Goal: Information Seeking & Learning: Learn about a topic

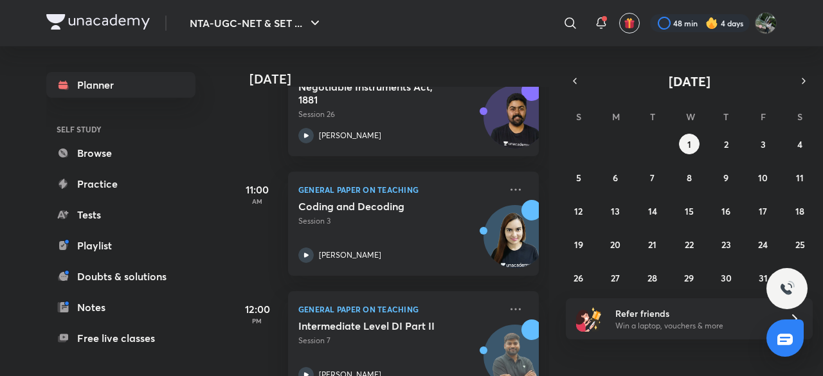
scroll to position [237, 0]
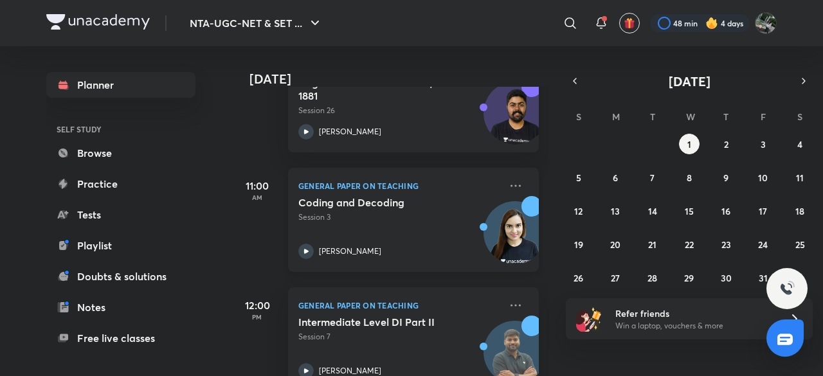
click at [399, 203] on h5 "Coding and Decoding" at bounding box center [378, 202] width 160 height 13
